Goal: Task Accomplishment & Management: Manage account settings

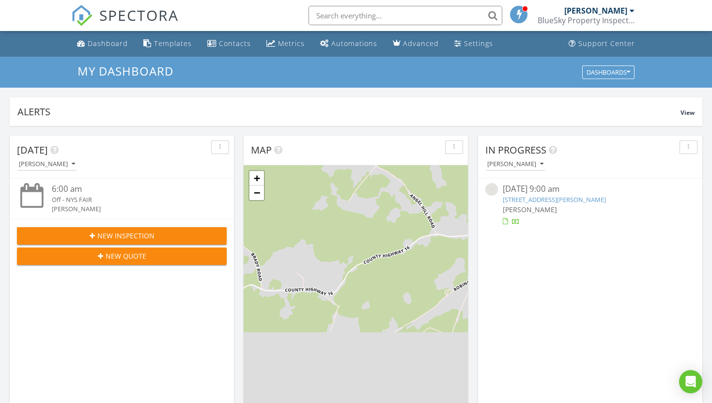
scroll to position [882, 712]
click at [605, 198] on link "148 Sears Pond Rd, Sherburne, NY 13460" at bounding box center [554, 199] width 103 height 9
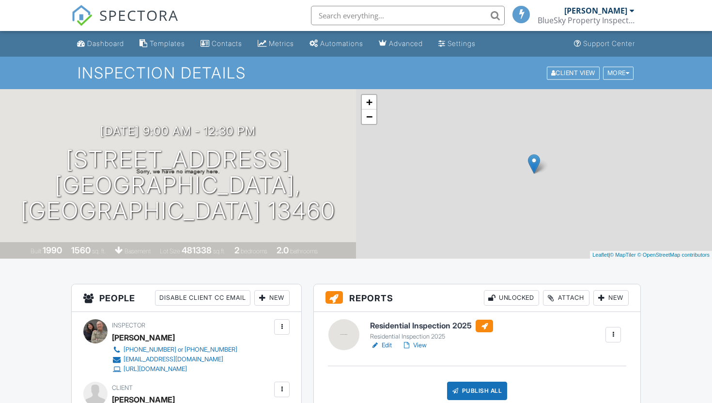
click at [414, 328] on h6 "Residential Inspection 2025" at bounding box center [431, 326] width 123 height 13
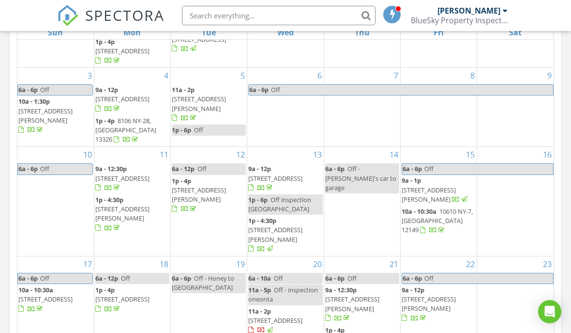
scroll to position [481, 0]
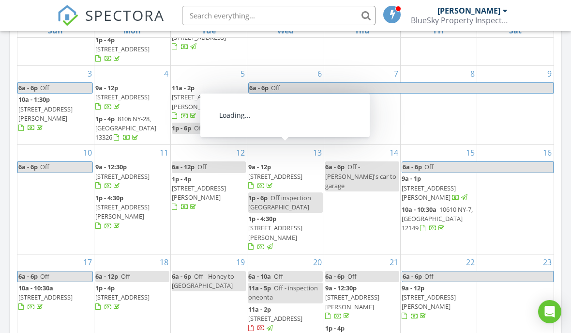
click at [131, 172] on span "[STREET_ADDRESS]" at bounding box center [122, 176] width 54 height 9
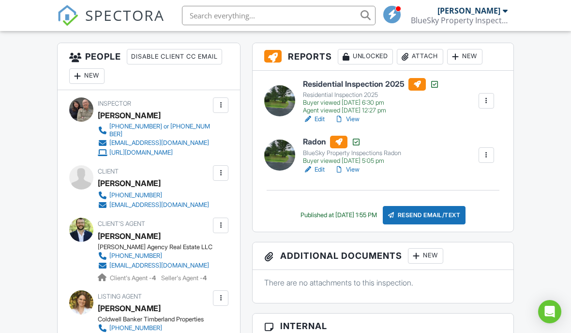
scroll to position [246, 0]
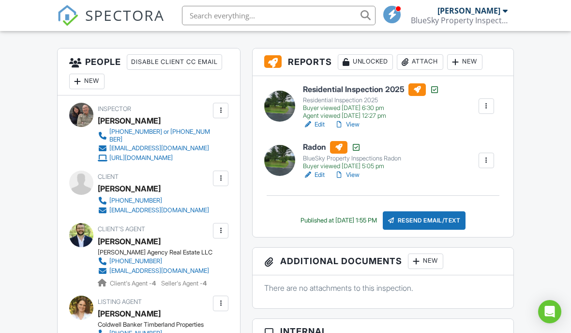
click at [353, 93] on h6 "Residential Inspection 2025" at bounding box center [371, 89] width 137 height 13
